Goal: Book appointment/travel/reservation

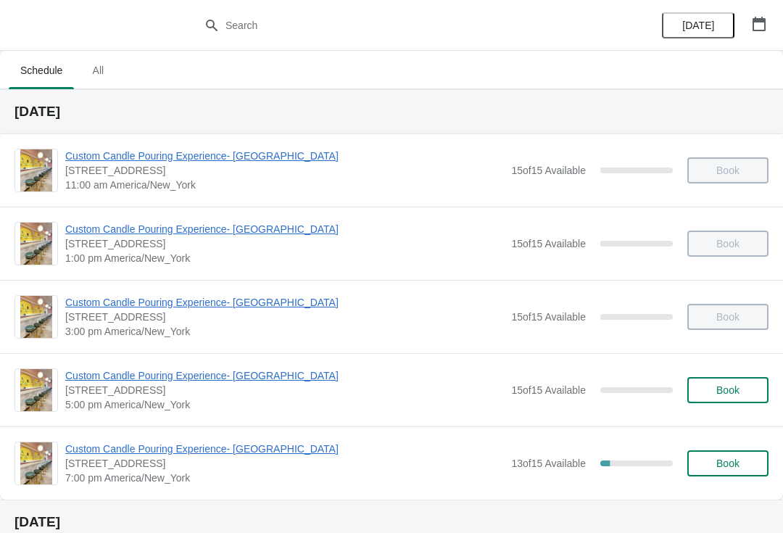
click at [771, 25] on button "button" at bounding box center [759, 24] width 26 height 26
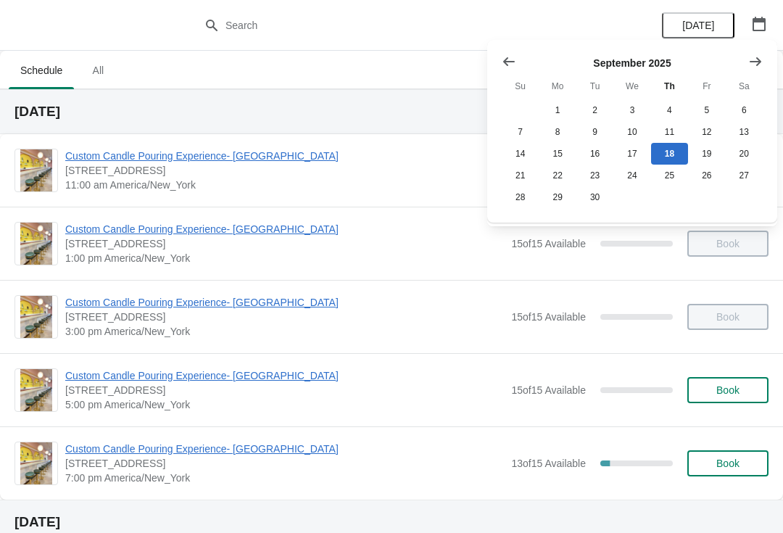
click at [774, 37] on div "[DATE] Su Mo Tu We Th Fr Sa 1 2 3 4 5 6 7 8 9 10 11 12 13 14 15 16 17 18 19 20 …" at bounding box center [633, 137] width 302 height 202
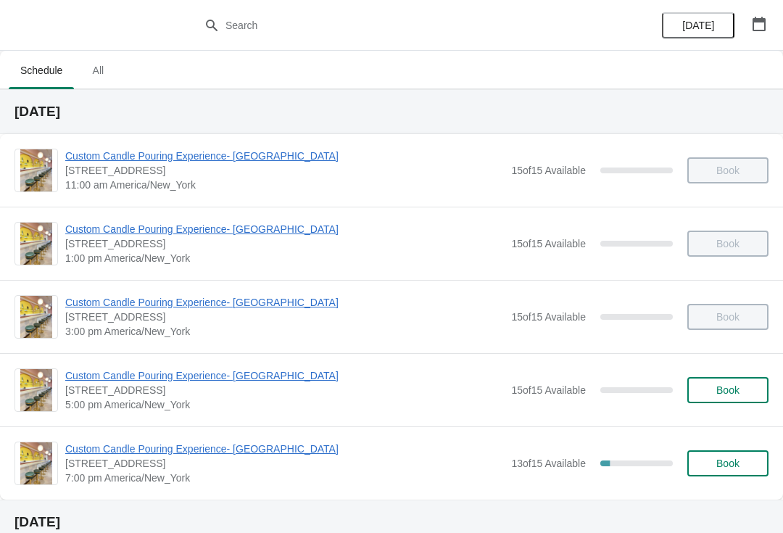
click at [759, 36] on button "button" at bounding box center [759, 24] width 26 height 26
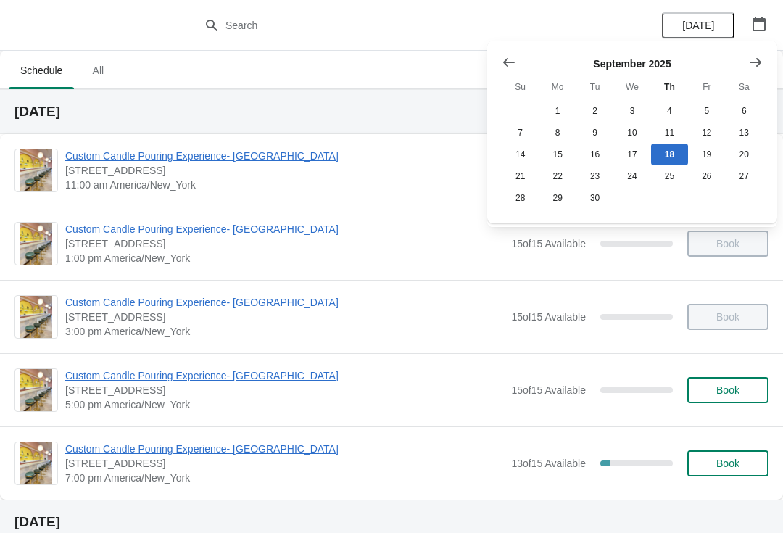
click at [750, 62] on icon "Show next month, October 2025" at bounding box center [756, 62] width 15 height 15
click at [666, 202] on button "30" at bounding box center [669, 198] width 37 height 22
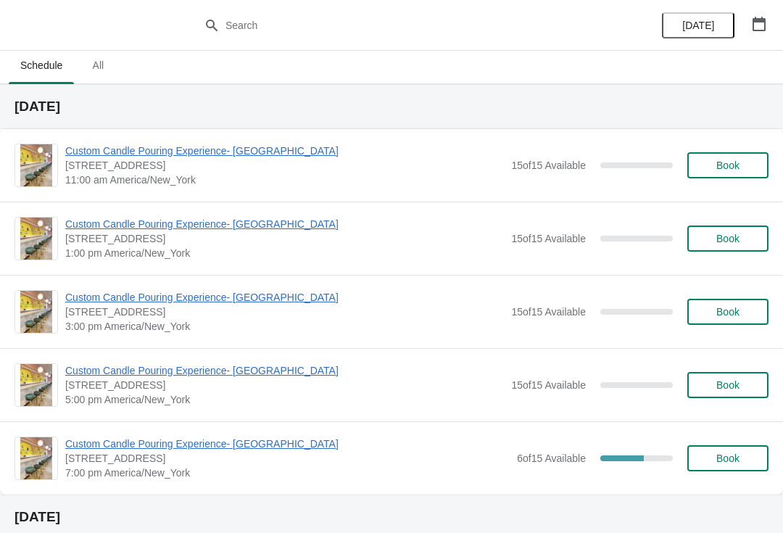
scroll to position [6, 0]
click at [107, 450] on span "Custom Candle Pouring Experience- [GEOGRAPHIC_DATA]" at bounding box center [287, 443] width 445 height 15
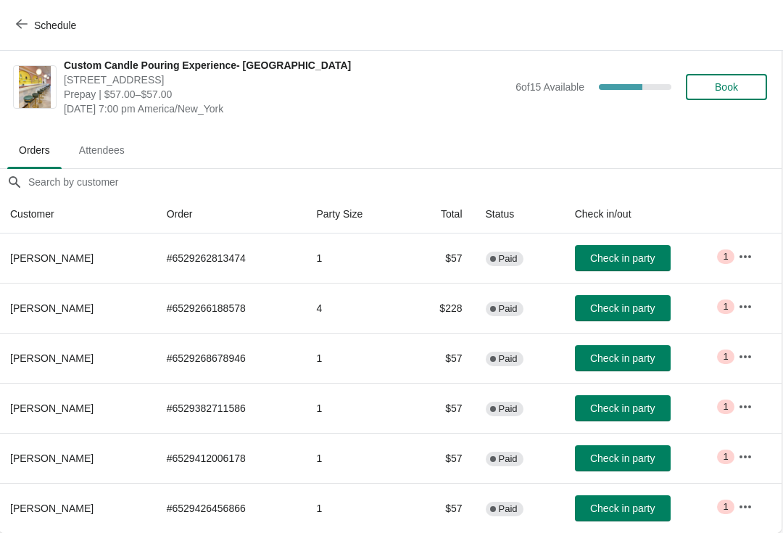
scroll to position [7, 1]
click at [16, 36] on button "Schedule" at bounding box center [47, 25] width 81 height 26
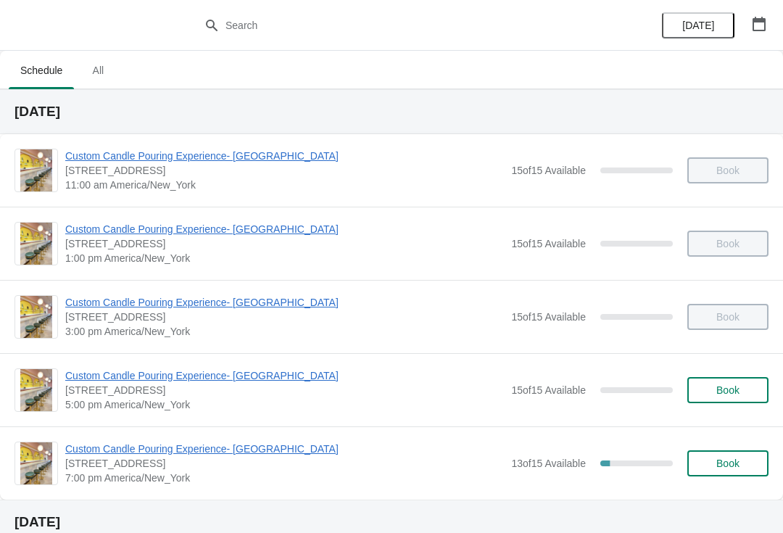
click at [754, 35] on button "button" at bounding box center [759, 24] width 26 height 26
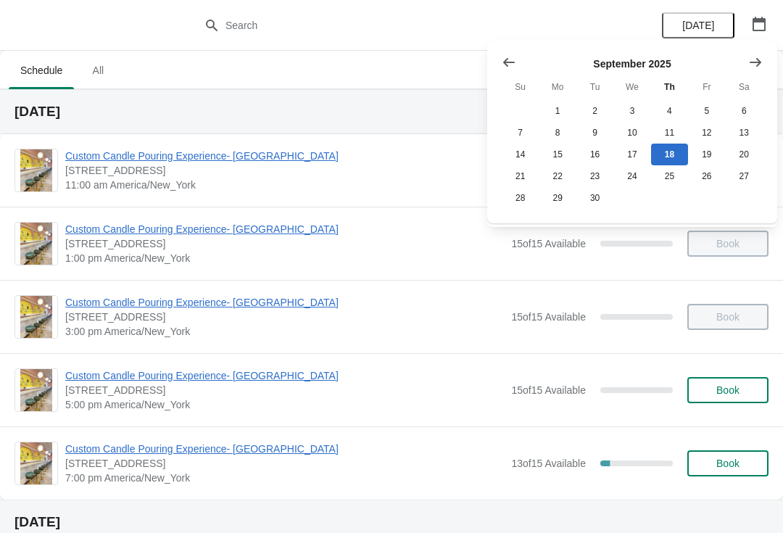
click at [758, 69] on icon "Show next month, October 2025" at bounding box center [756, 62] width 15 height 15
click at [704, 199] on button "31" at bounding box center [706, 198] width 37 height 22
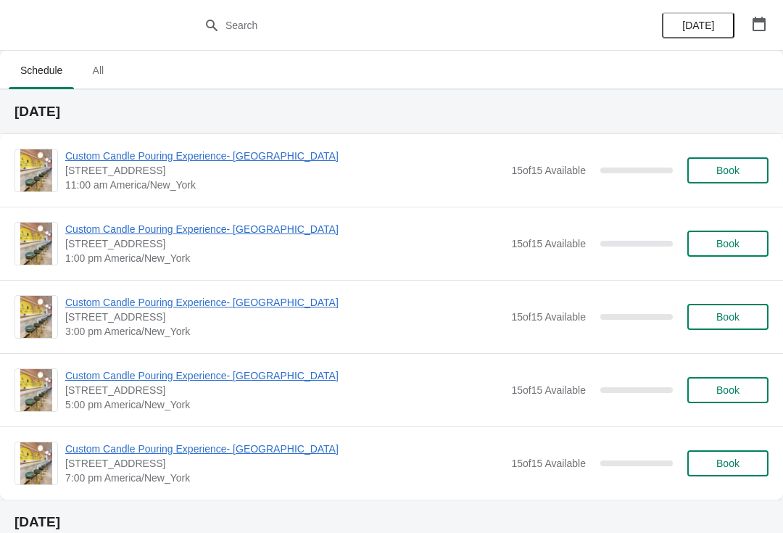
click at [752, 33] on button "button" at bounding box center [759, 24] width 26 height 26
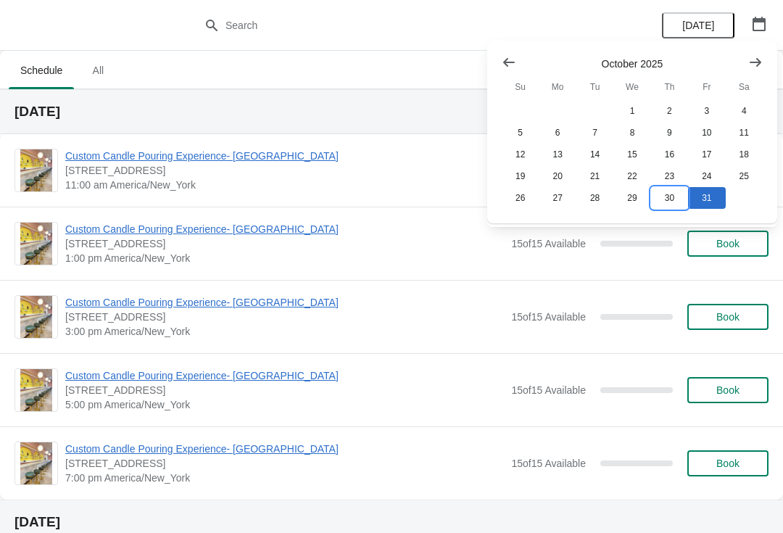
click at [671, 199] on button "30" at bounding box center [669, 198] width 37 height 22
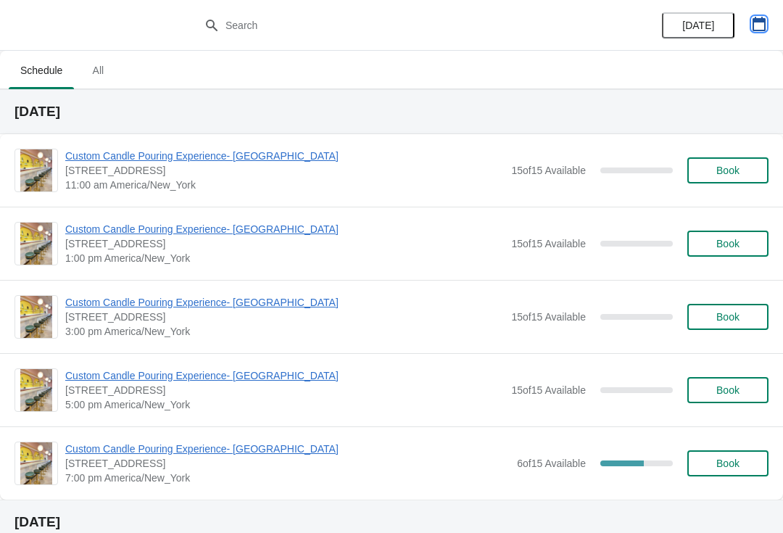
click at [761, 33] on button "button" at bounding box center [759, 24] width 26 height 26
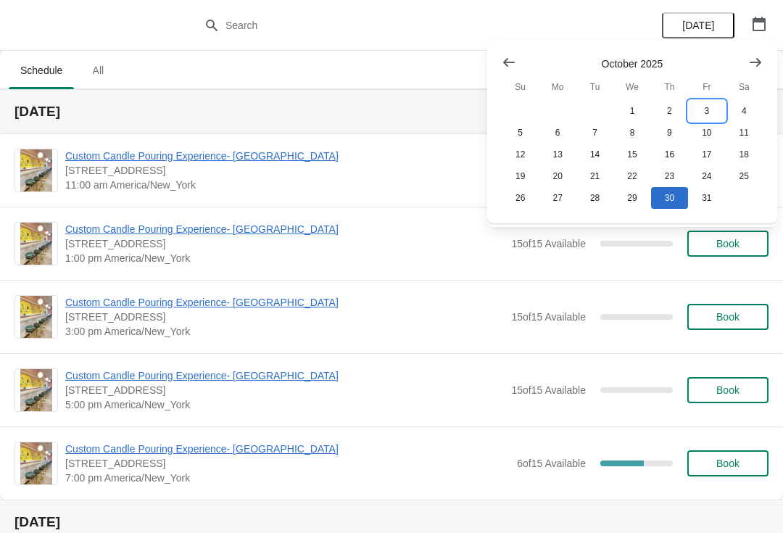
click at [696, 120] on button "3" at bounding box center [706, 111] width 37 height 22
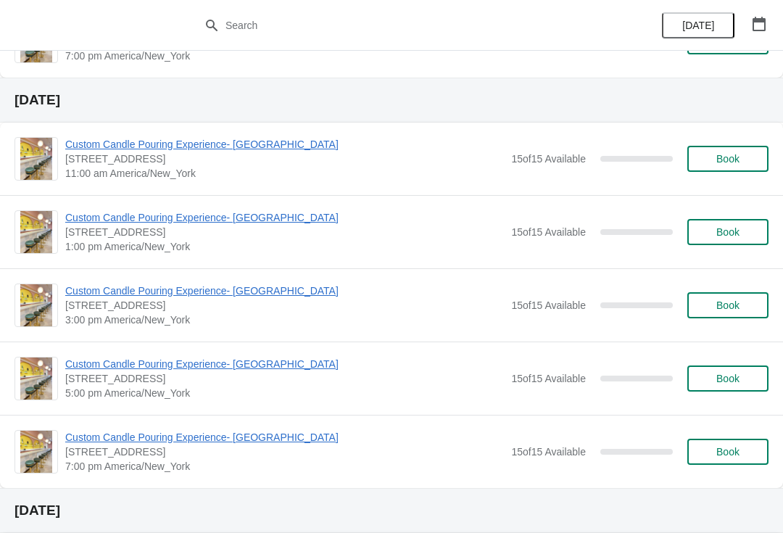
scroll to position [2205, 0]
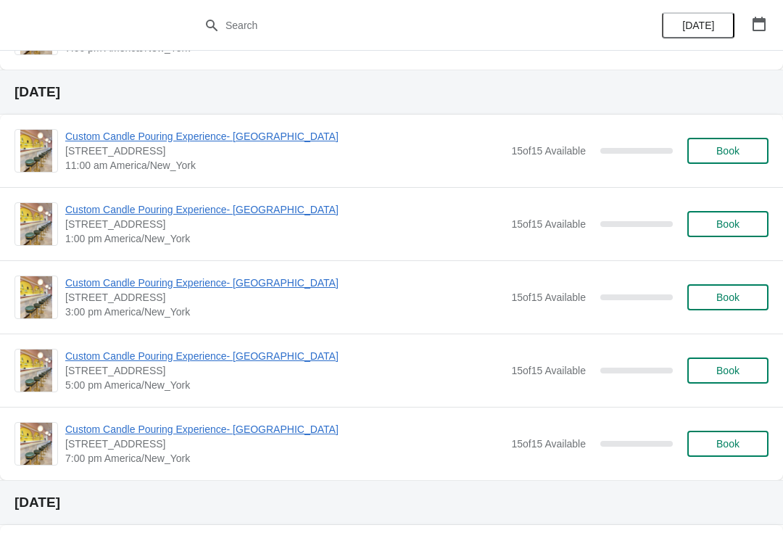
click at [757, 34] on button "button" at bounding box center [759, 24] width 26 height 26
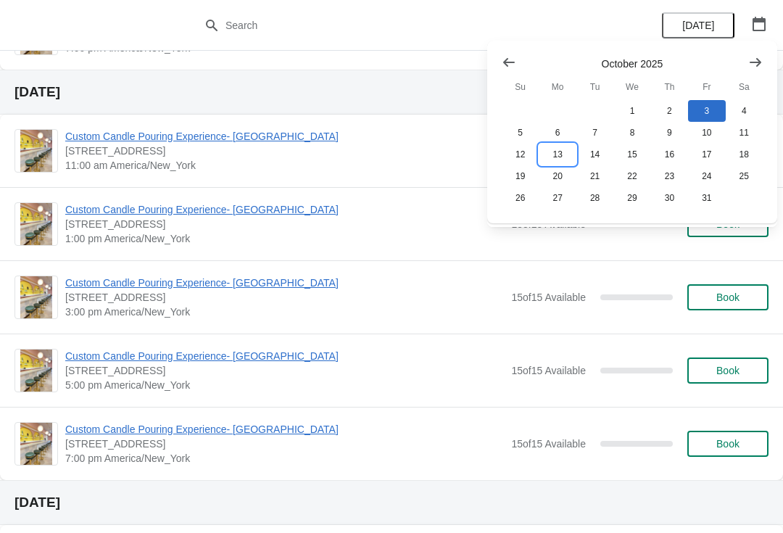
click at [555, 164] on button "13" at bounding box center [557, 155] width 37 height 22
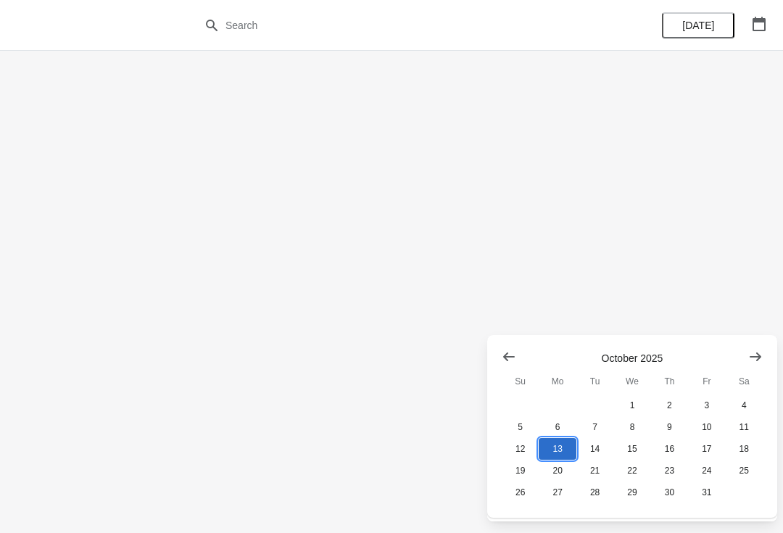
scroll to position [0, 0]
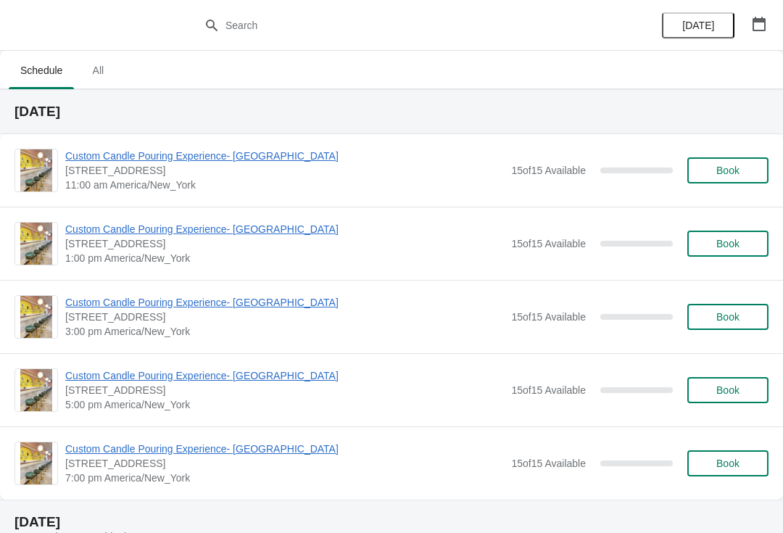
click at [764, 279] on div "Custom Candle Pouring Experience- [GEOGRAPHIC_DATA] [STREET_ADDRESS] 1:00 pm [G…" at bounding box center [391, 243] width 783 height 73
